Goal: Transaction & Acquisition: Purchase product/service

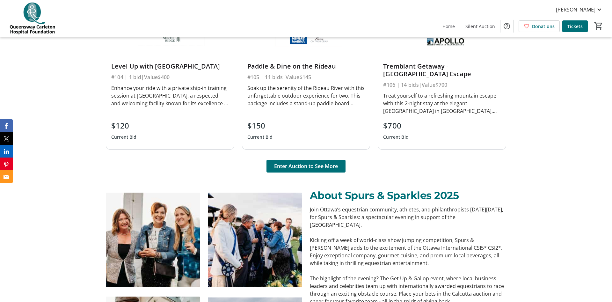
scroll to position [514, 0]
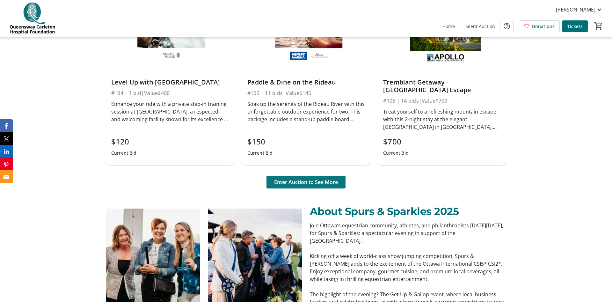
click at [287, 179] on span "Enter Auction to See More" at bounding box center [306, 182] width 64 height 8
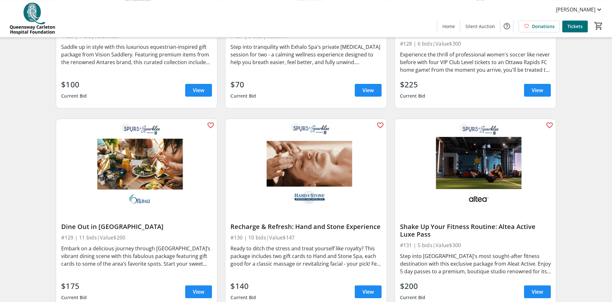
scroll to position [1804, 0]
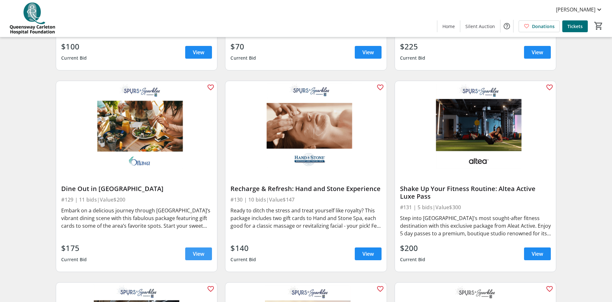
click at [194, 250] on span "View" at bounding box center [198, 254] width 11 height 8
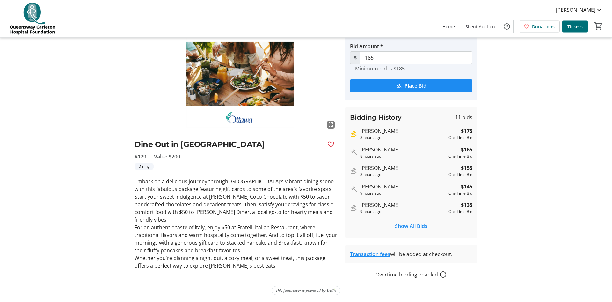
scroll to position [44, 0]
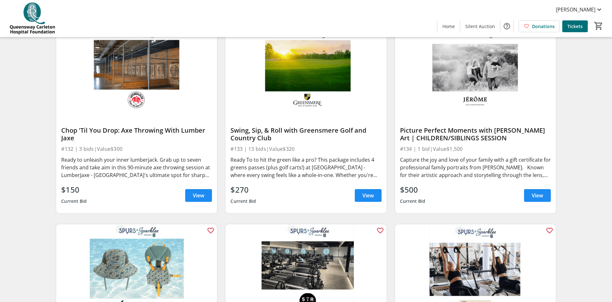
scroll to position [2080, 0]
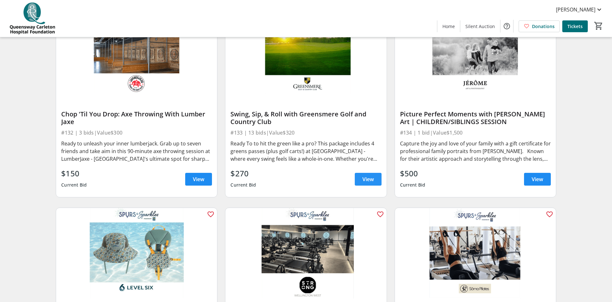
click at [361, 171] on span at bounding box center [368, 178] width 27 height 15
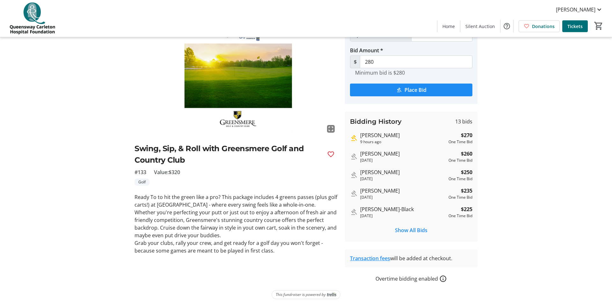
scroll to position [44, 0]
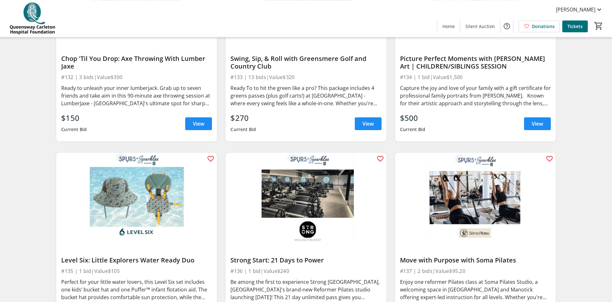
scroll to position [2211, 0]
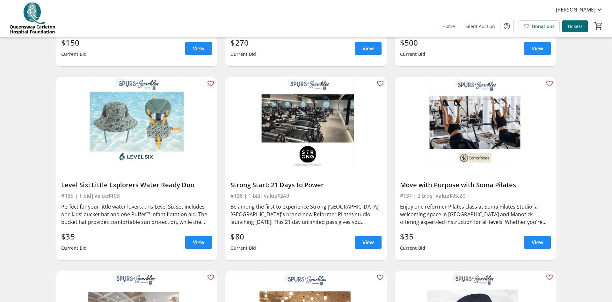
click at [120, 203] on div "Perfect for your little water lovers, this Level Six set includes one kids’ buc…" at bounding box center [136, 214] width 151 height 23
click at [195, 235] on span at bounding box center [198, 242] width 27 height 15
